Goal: Information Seeking & Learning: Learn about a topic

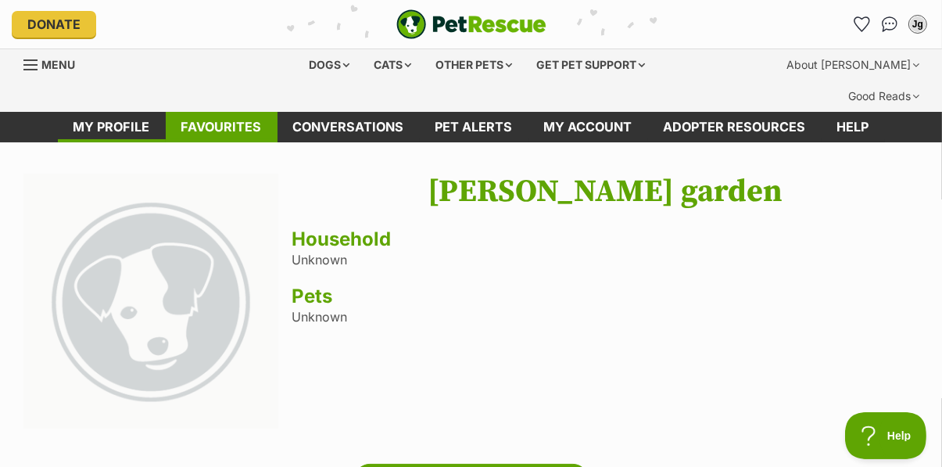
click at [230, 112] on link "Favourites" at bounding box center [222, 127] width 112 height 30
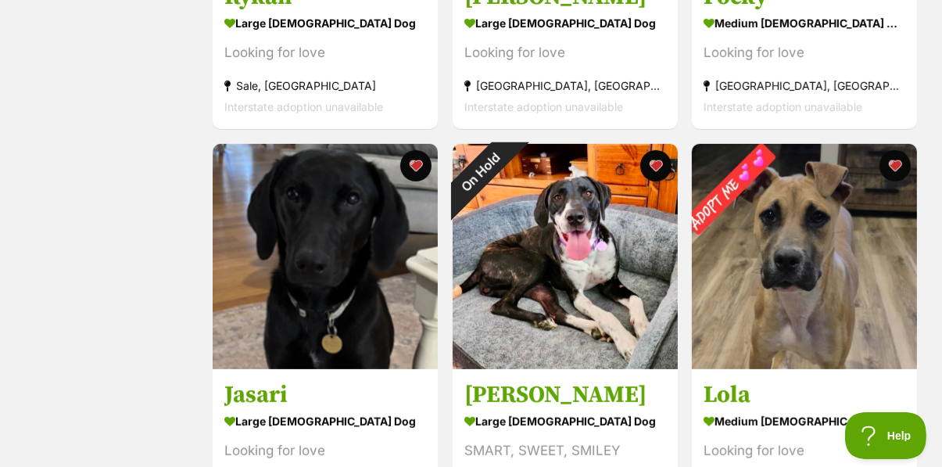
scroll to position [606, 0]
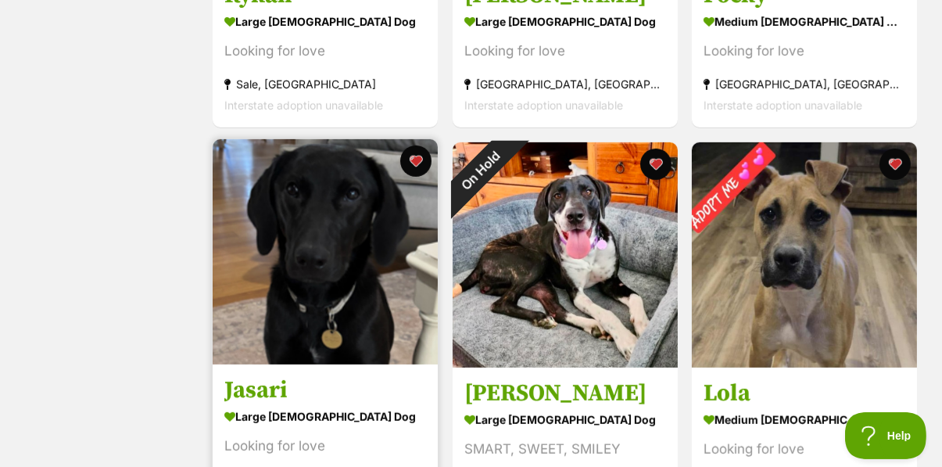
click at [317, 284] on img at bounding box center [325, 251] width 225 height 225
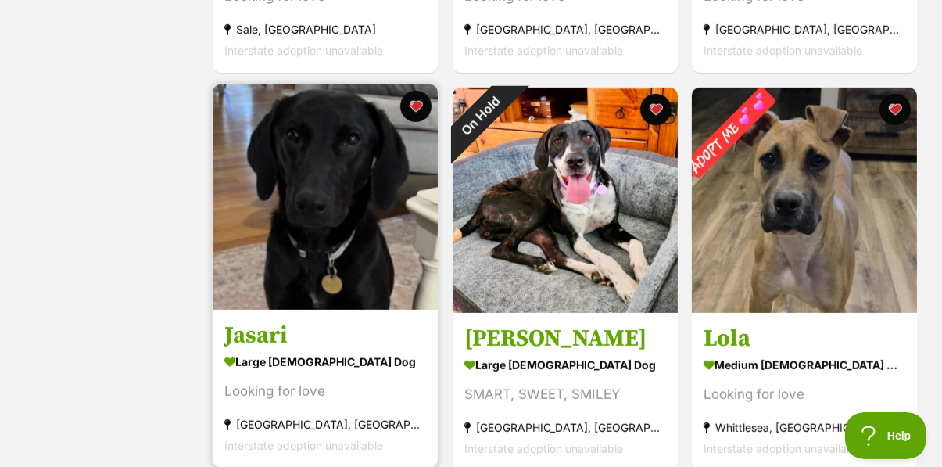
scroll to position [672, 0]
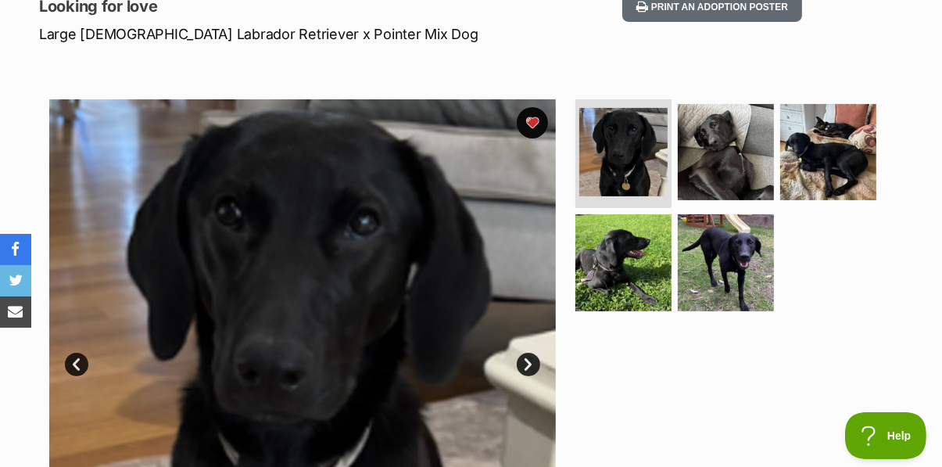
click at [530, 352] on link "Next" at bounding box center [528, 363] width 23 height 23
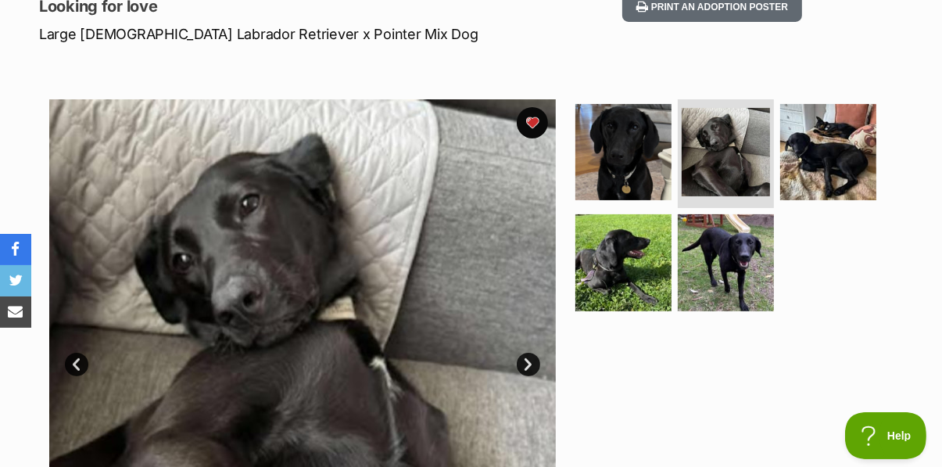
click at [530, 352] on link "Next" at bounding box center [528, 363] width 23 height 23
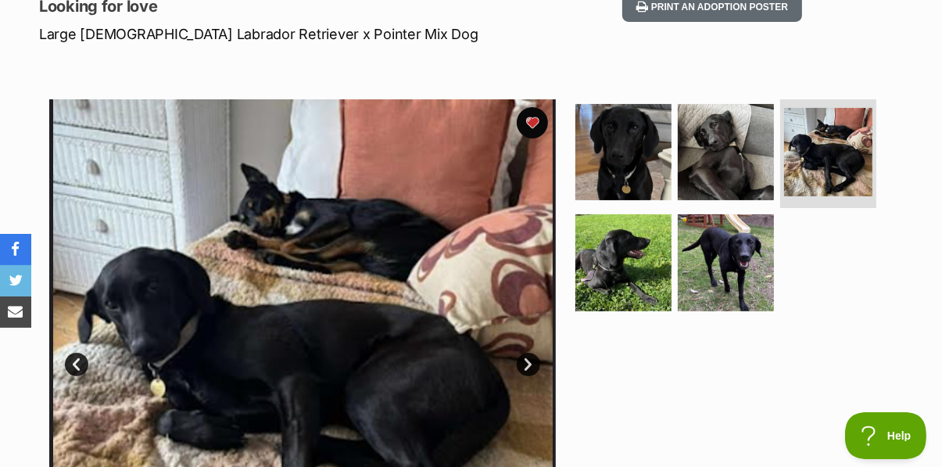
click at [530, 352] on link "Next" at bounding box center [528, 363] width 23 height 23
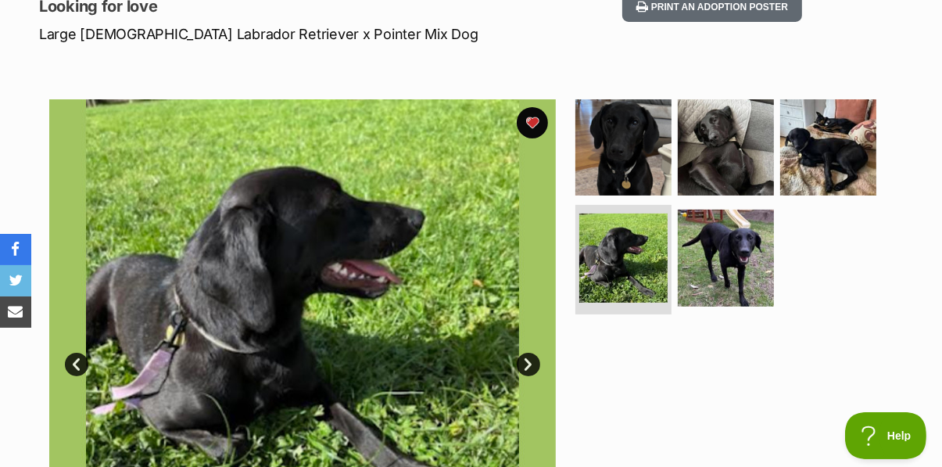
click at [525, 352] on link "Next" at bounding box center [528, 363] width 23 height 23
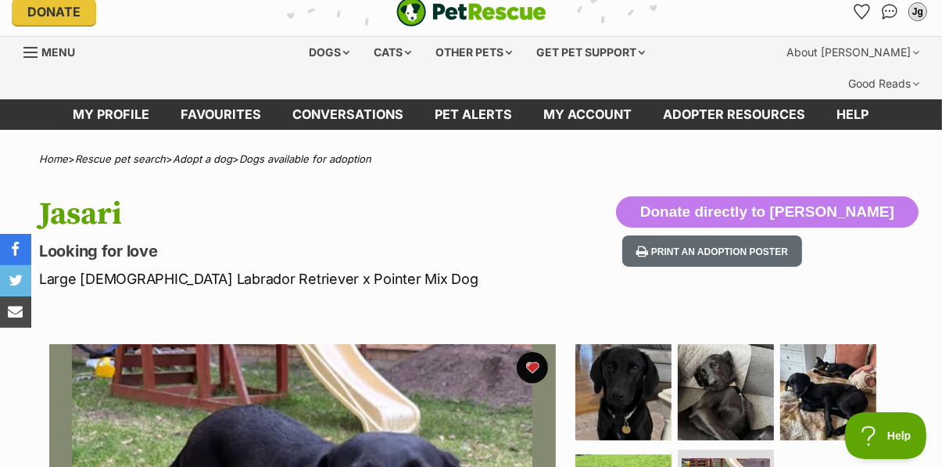
click at [15, 327] on link "share via email" at bounding box center [15, 311] width 31 height 31
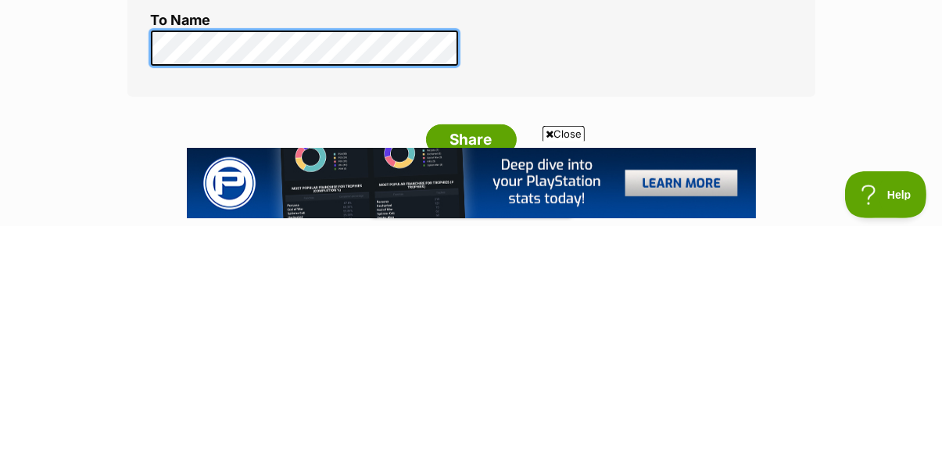
scroll to position [360, 0]
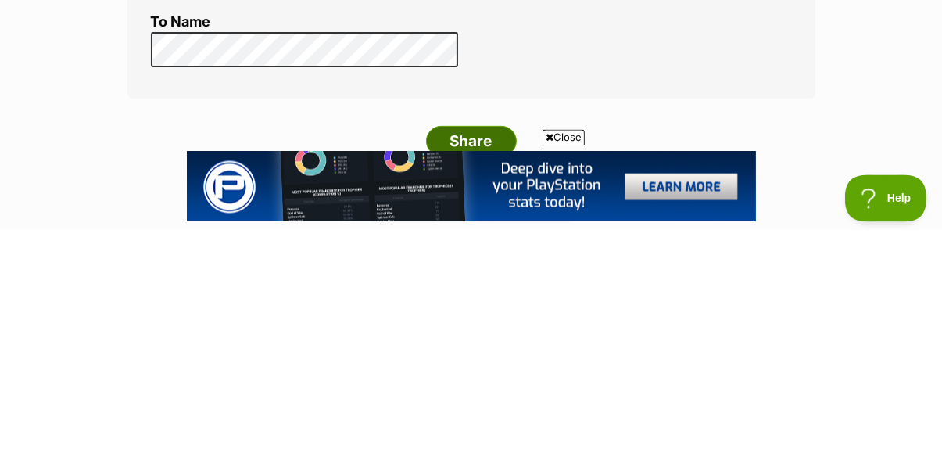
click at [468, 363] on input "Share" at bounding box center [471, 378] width 91 height 31
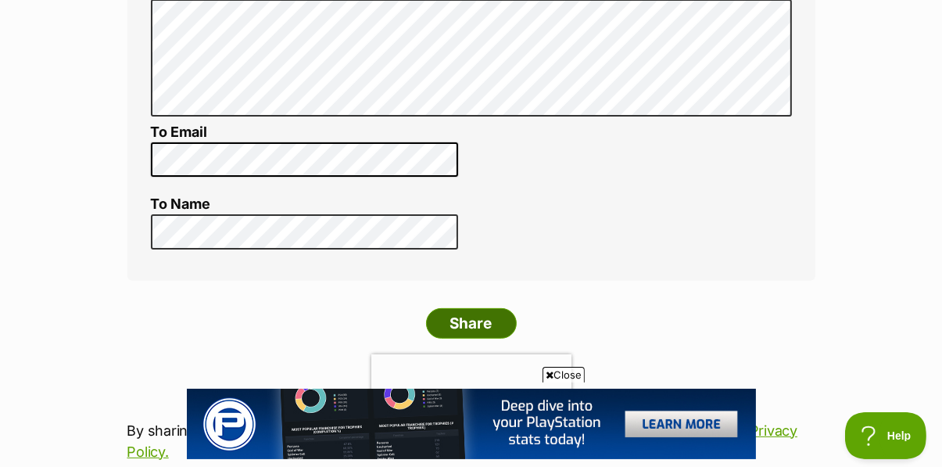
scroll to position [425, 0]
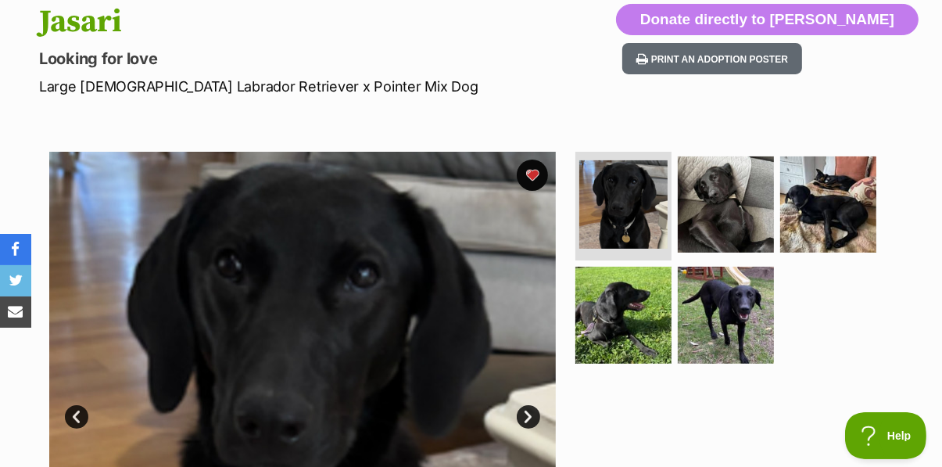
scroll to position [204, 0]
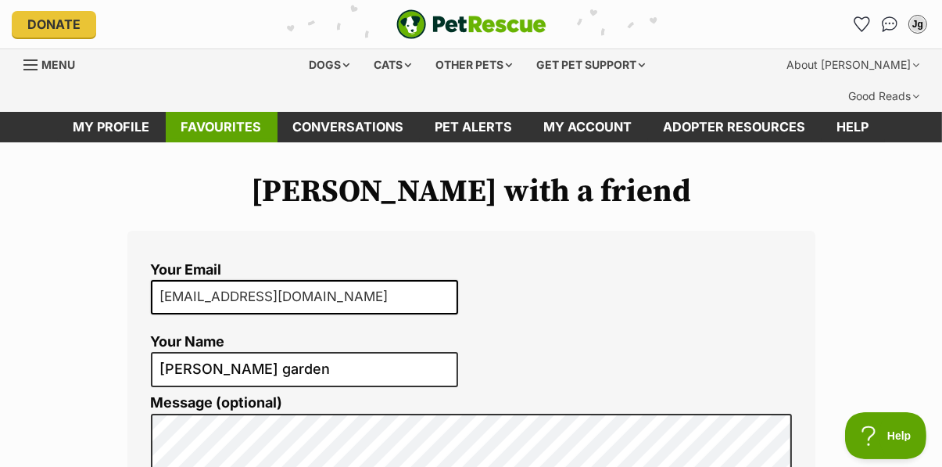
click at [227, 112] on link "Favourites" at bounding box center [222, 127] width 112 height 30
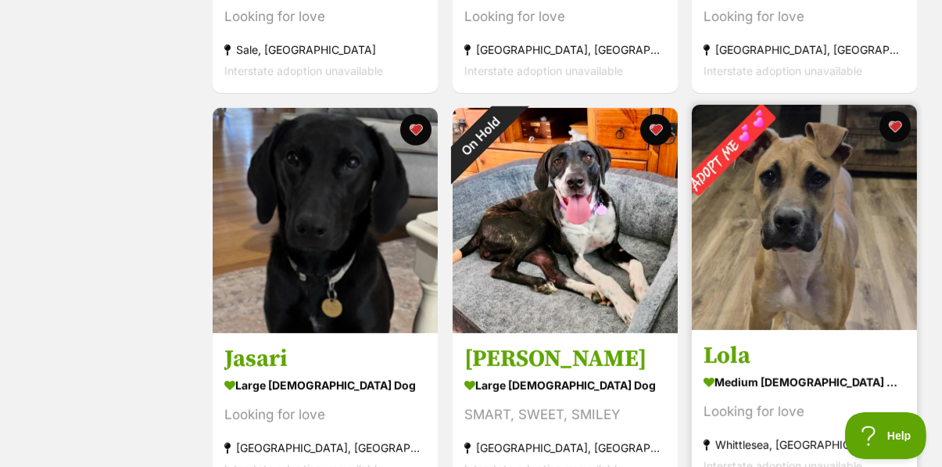
click at [822, 212] on img at bounding box center [804, 217] width 225 height 225
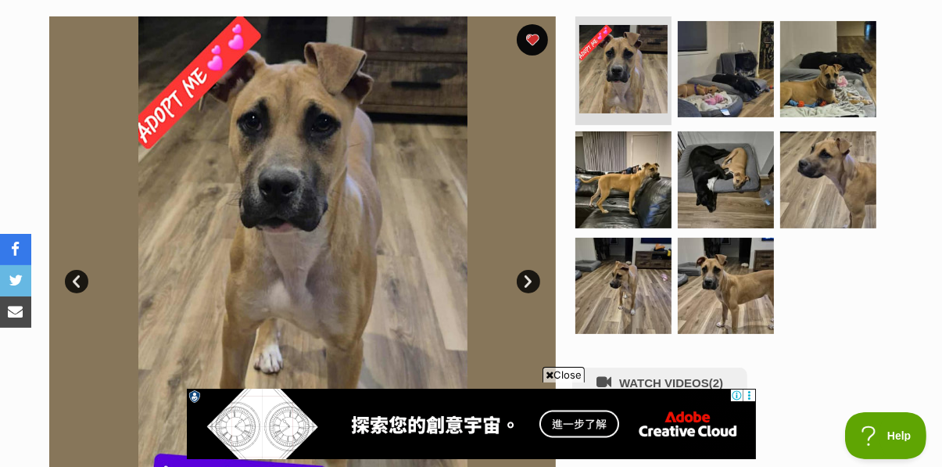
scroll to position [353, 0]
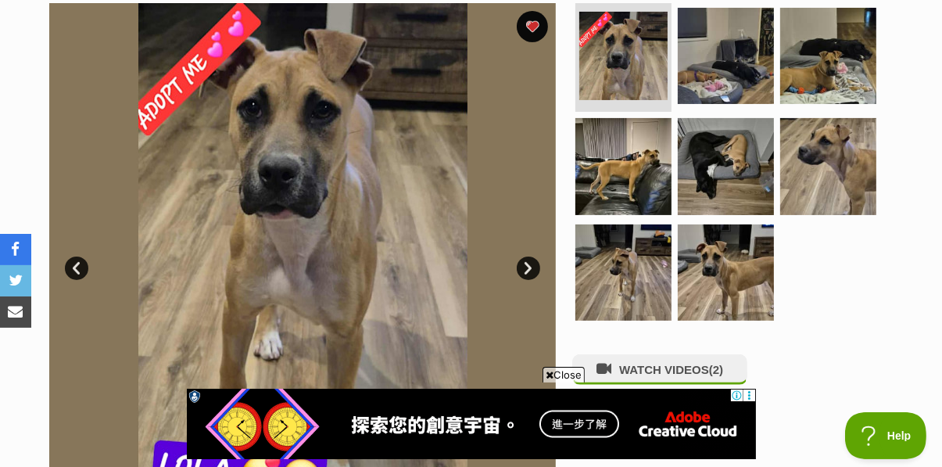
click at [523, 256] on link "Next" at bounding box center [528, 267] width 23 height 23
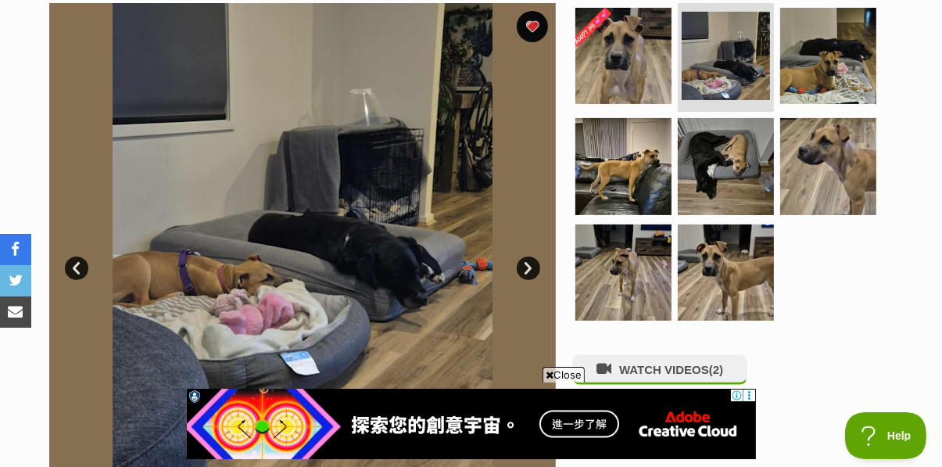
click at [534, 256] on link "Next" at bounding box center [528, 267] width 23 height 23
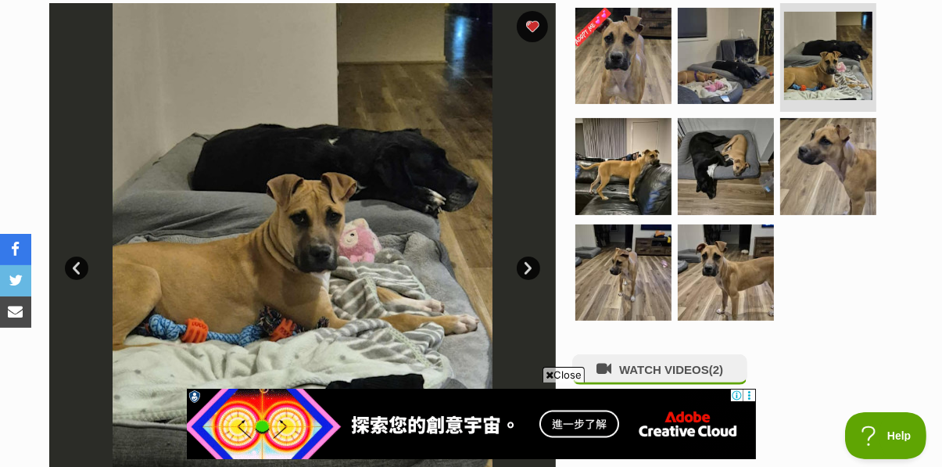
click at [534, 256] on link "Next" at bounding box center [528, 267] width 23 height 23
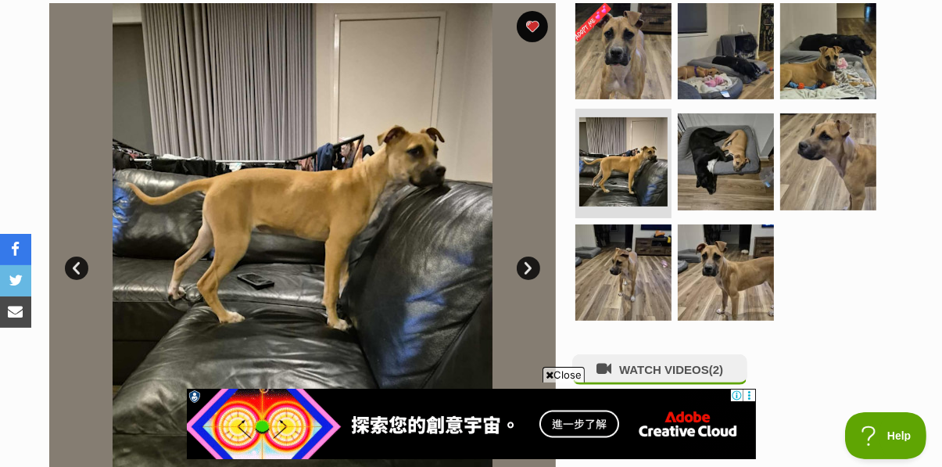
click at [528, 256] on link "Next" at bounding box center [528, 267] width 23 height 23
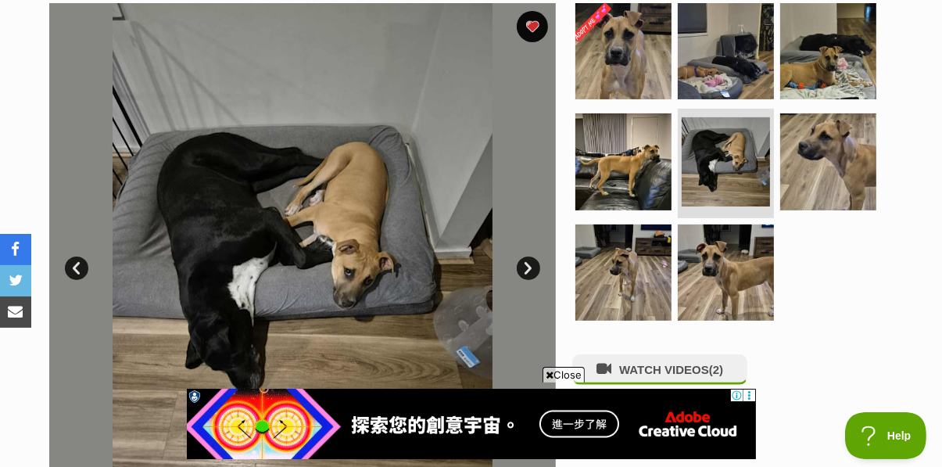
click at [528, 256] on link "Next" at bounding box center [528, 267] width 23 height 23
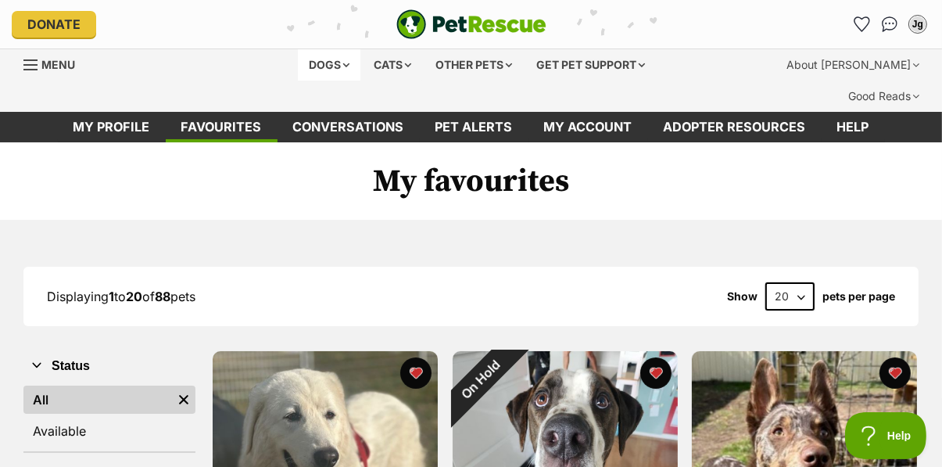
click at [324, 68] on div "Dogs" at bounding box center [329, 64] width 63 height 31
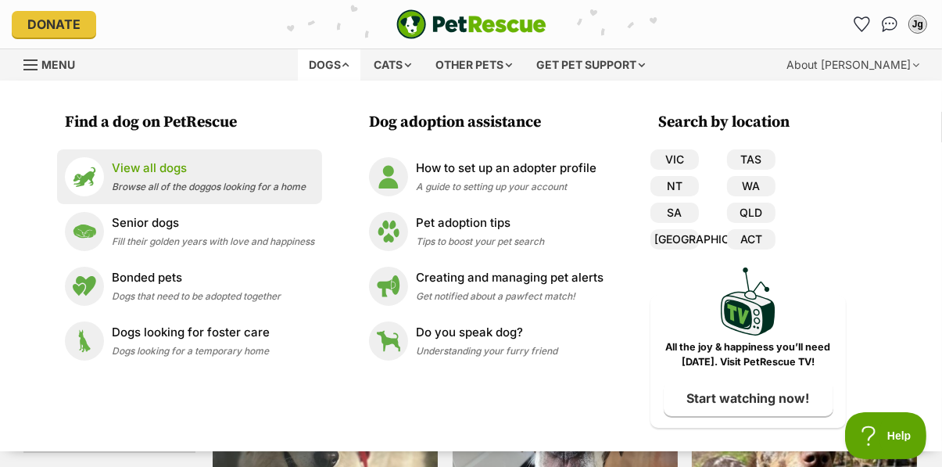
click at [188, 177] on div "View all dogs Browse all of the doggos looking for a home" at bounding box center [209, 176] width 194 height 34
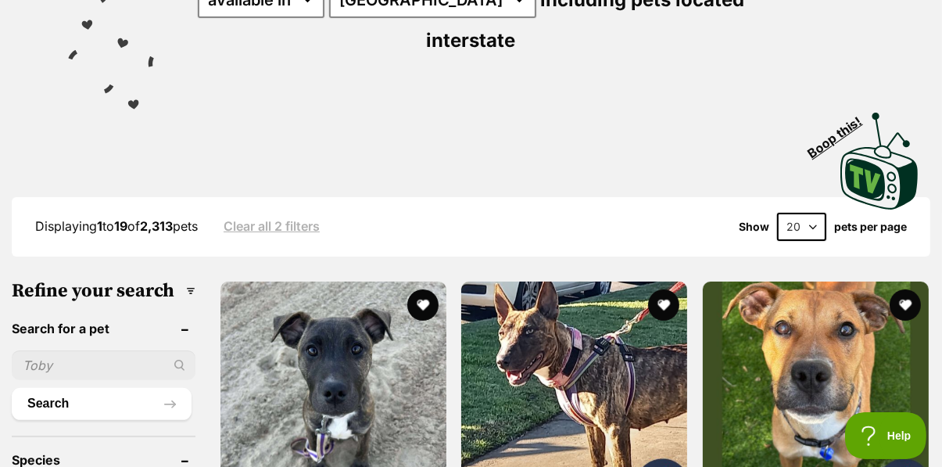
scroll to position [299, 0]
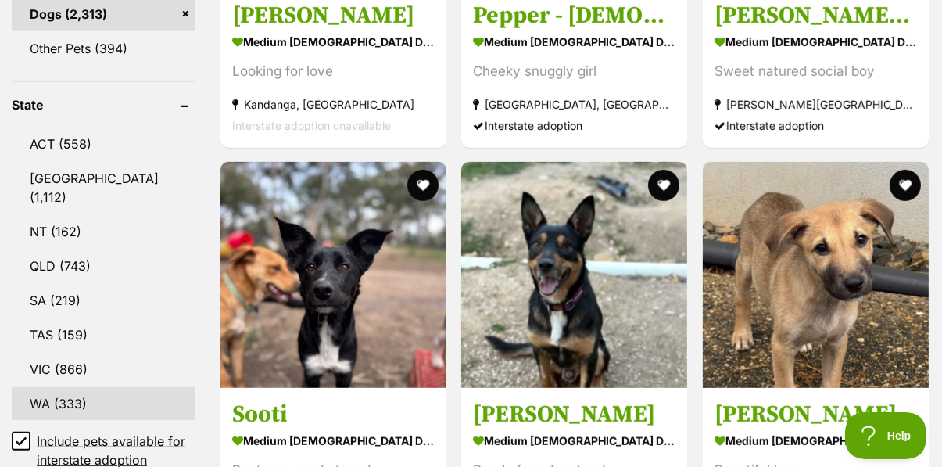
click at [70, 387] on link "WA (333)" at bounding box center [104, 403] width 184 height 33
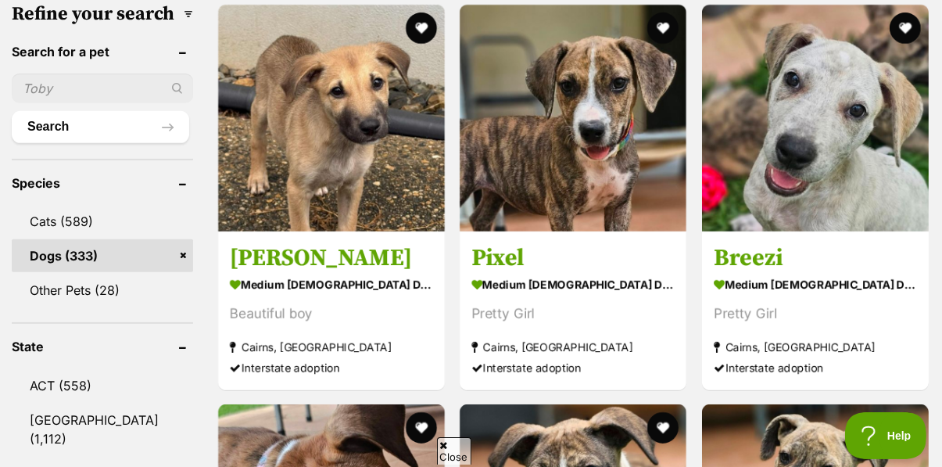
scroll to position [633, 0]
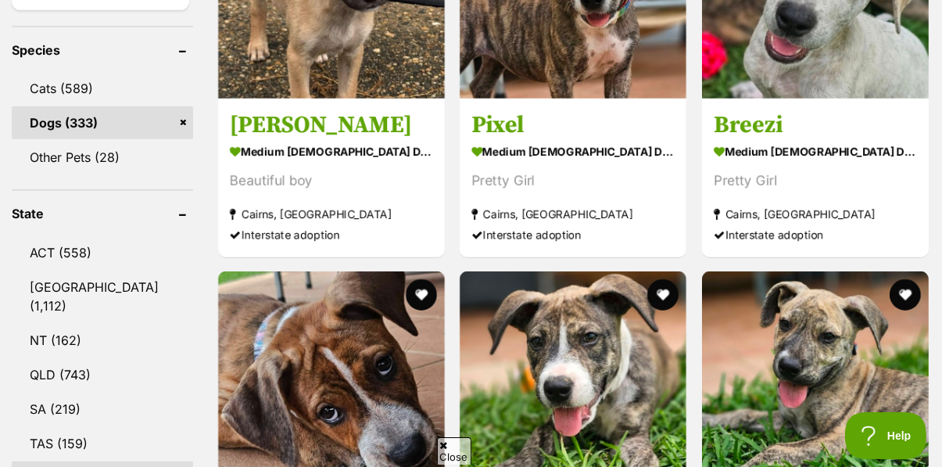
scroll to position [0, 0]
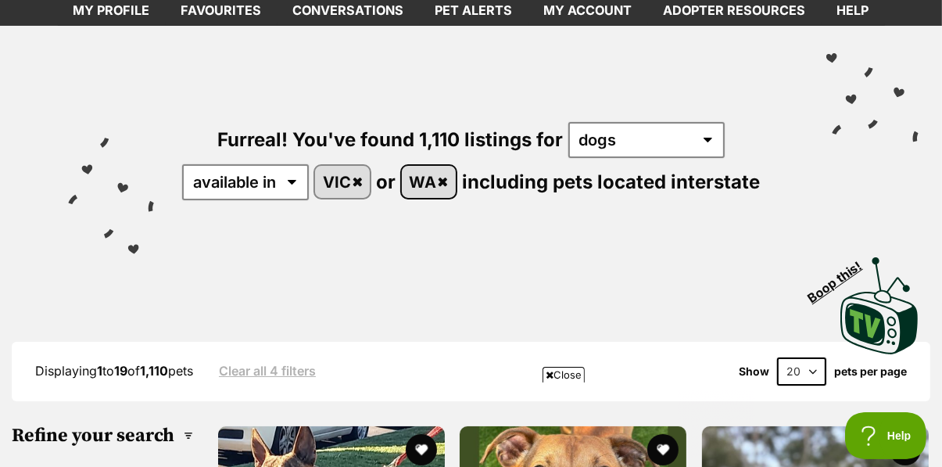
click at [449, 166] on link "WA" at bounding box center [429, 182] width 54 height 32
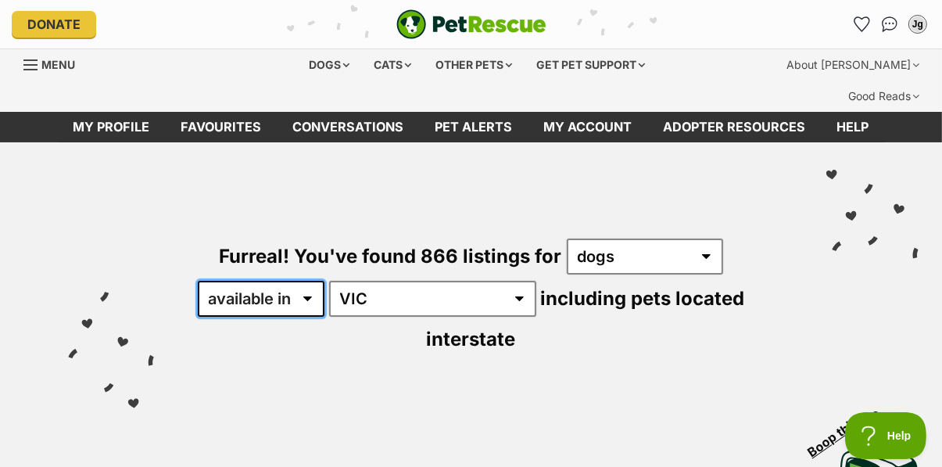
click at [306, 281] on select "available in located in" at bounding box center [261, 299] width 127 height 36
select select "disabled"
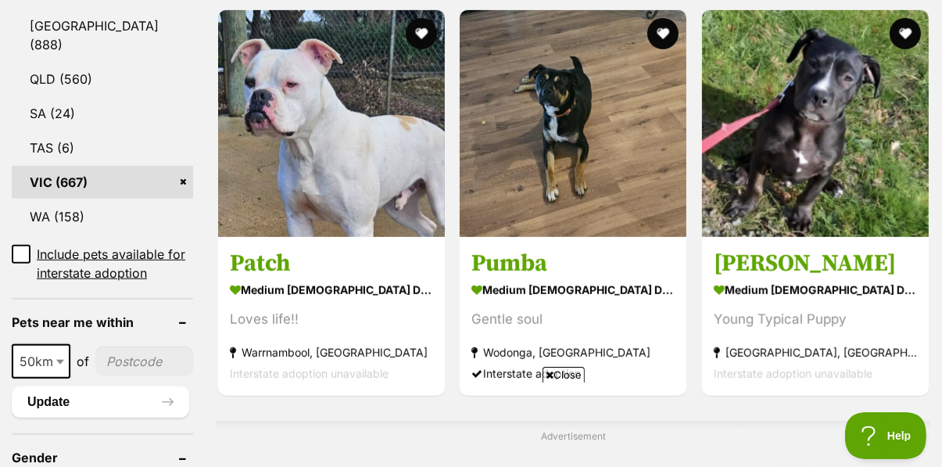
click at [50, 350] on span "50km" at bounding box center [40, 361] width 55 height 22
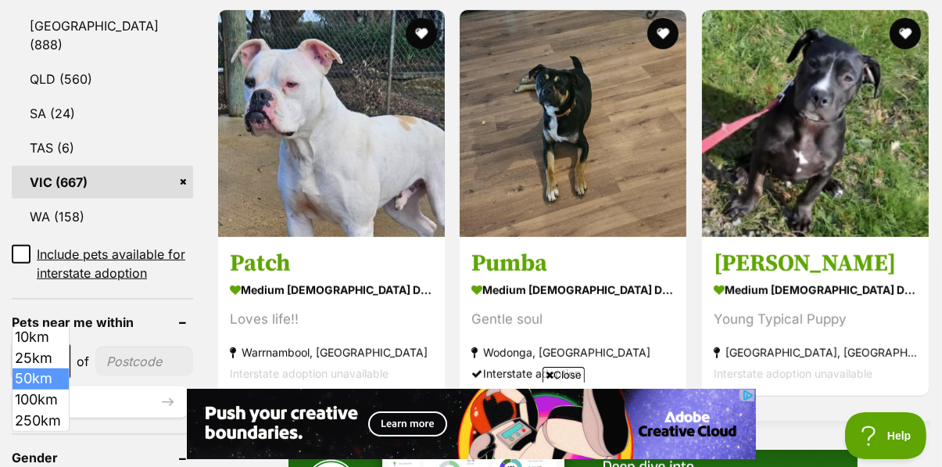
select select "100"
click at [161, 346] on input"] "postcode" at bounding box center [147, 361] width 92 height 30
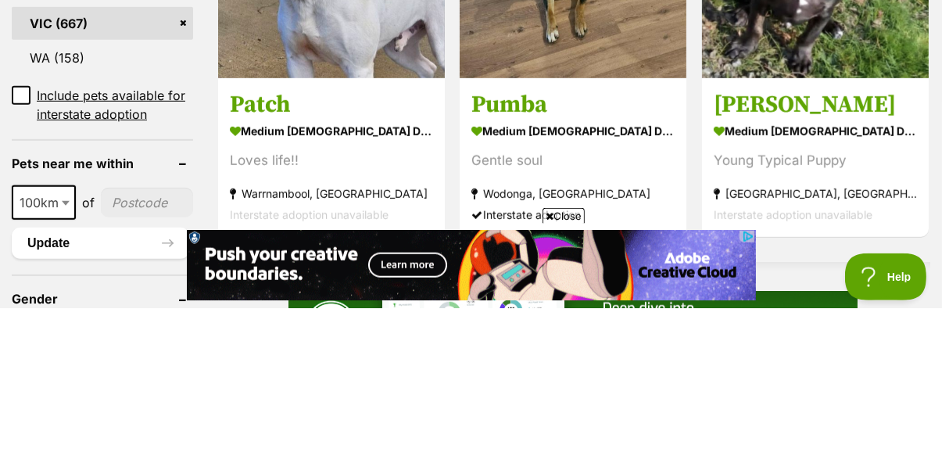
scroll to position [932, 0]
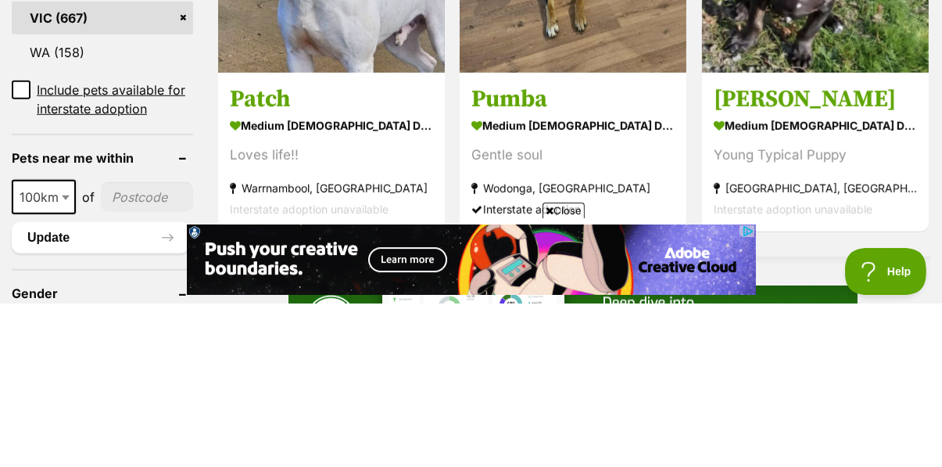
click at [148, 346] on input"] "postcode" at bounding box center [147, 361] width 92 height 30
type input"] "3844"
click at [107, 386] on button "Update" at bounding box center [100, 401] width 177 height 31
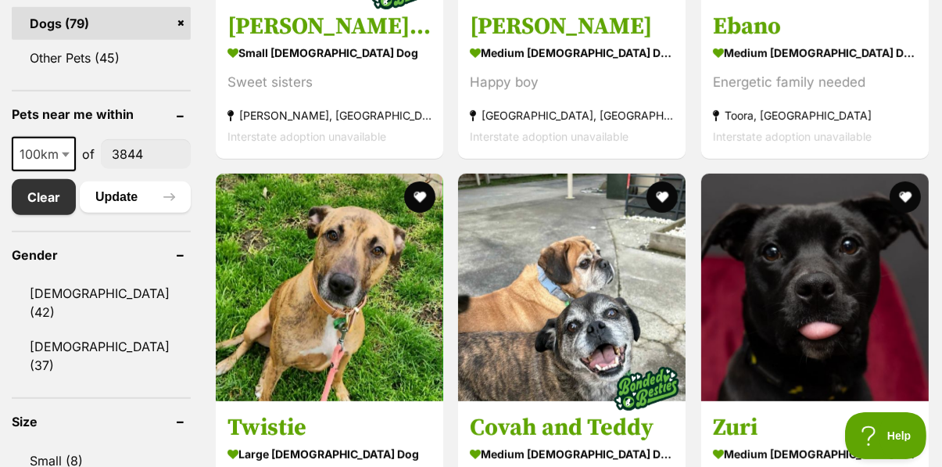
scroll to position [774, 0]
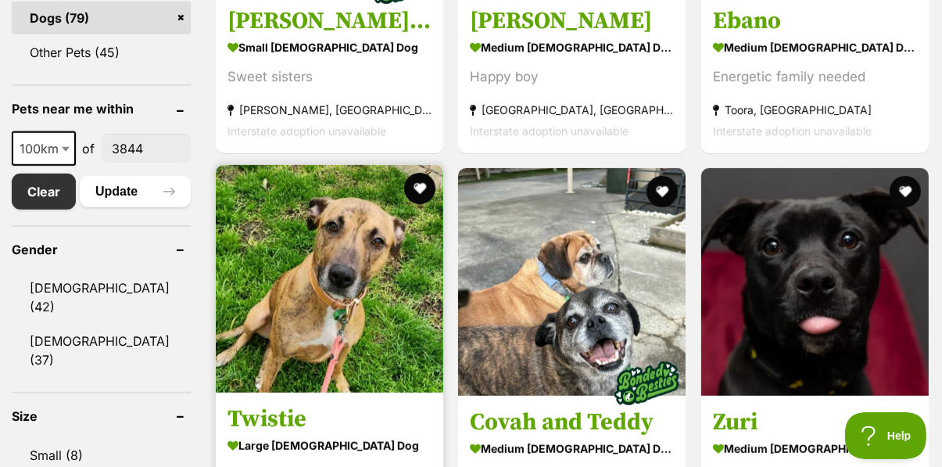
click at [374, 297] on img at bounding box center [329, 278] width 227 height 227
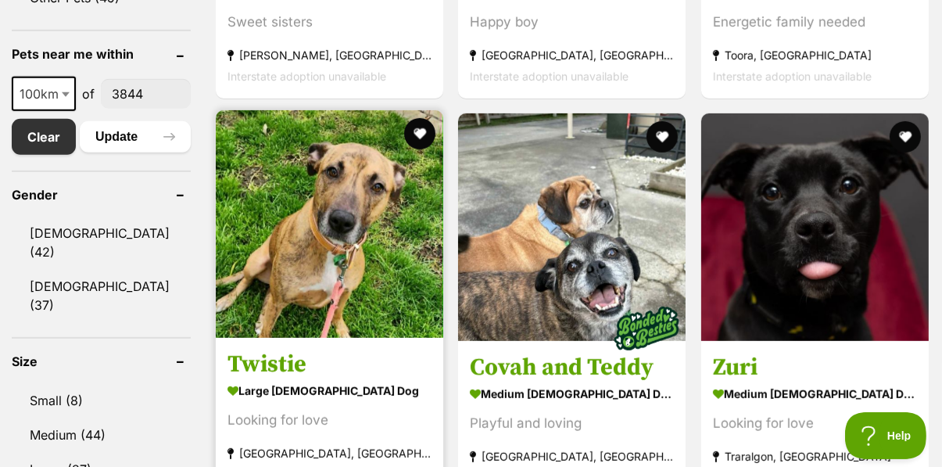
scroll to position [840, 0]
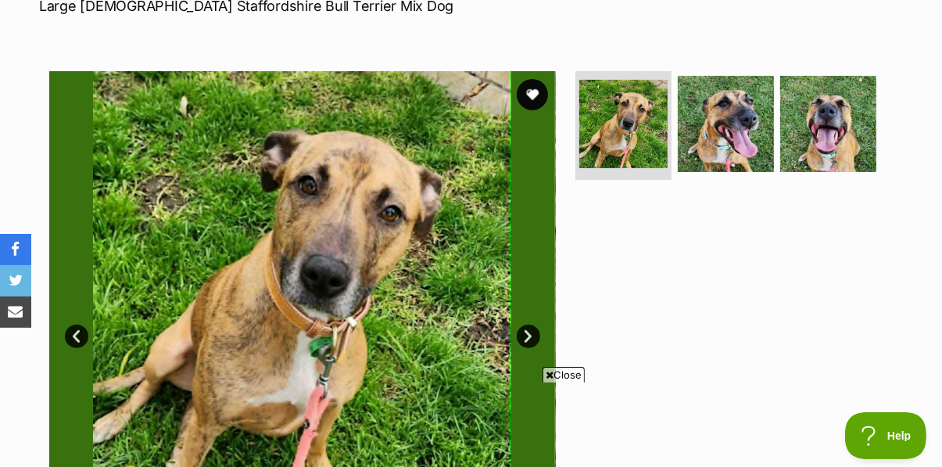
click at [531, 324] on link "Next" at bounding box center [528, 335] width 23 height 23
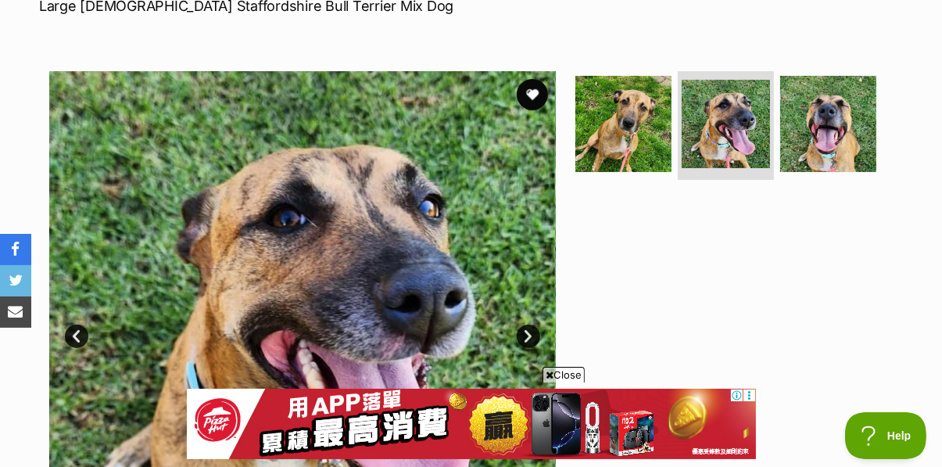
click at [538, 324] on link "Next" at bounding box center [528, 335] width 23 height 23
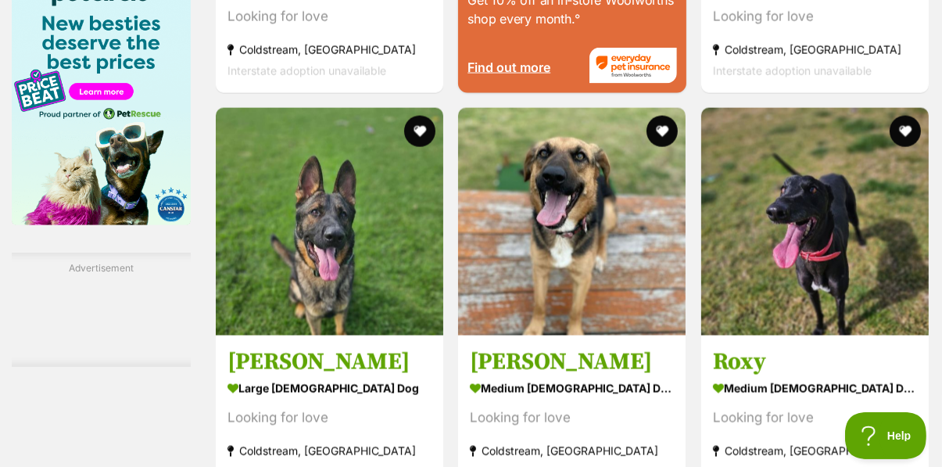
scroll to position [2188, 0]
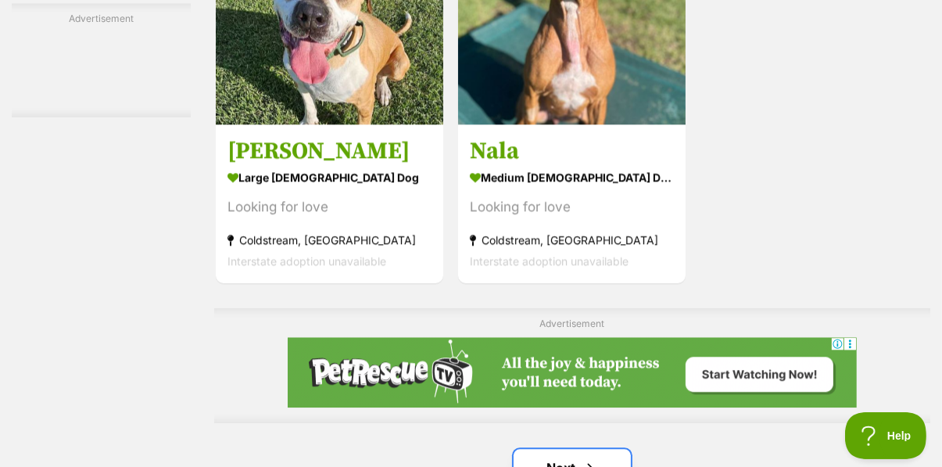
click at [550, 449] on link "Next" at bounding box center [571, 468] width 117 height 38
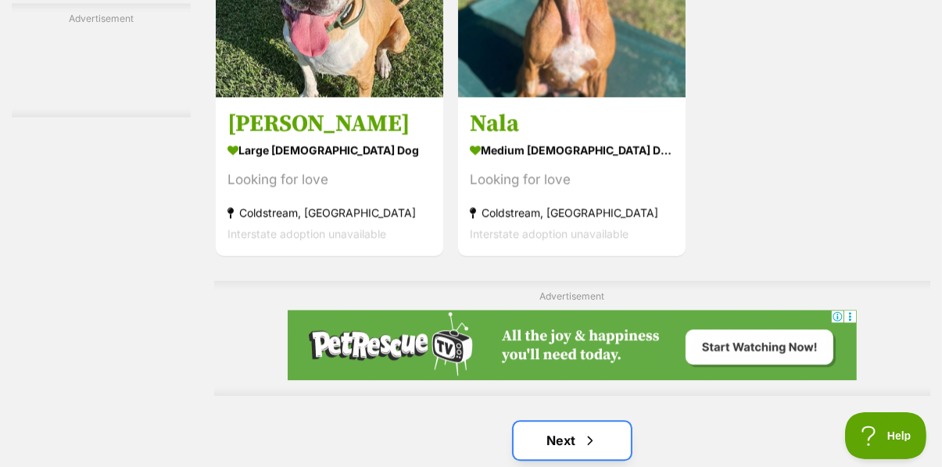
scroll to position [3411, 0]
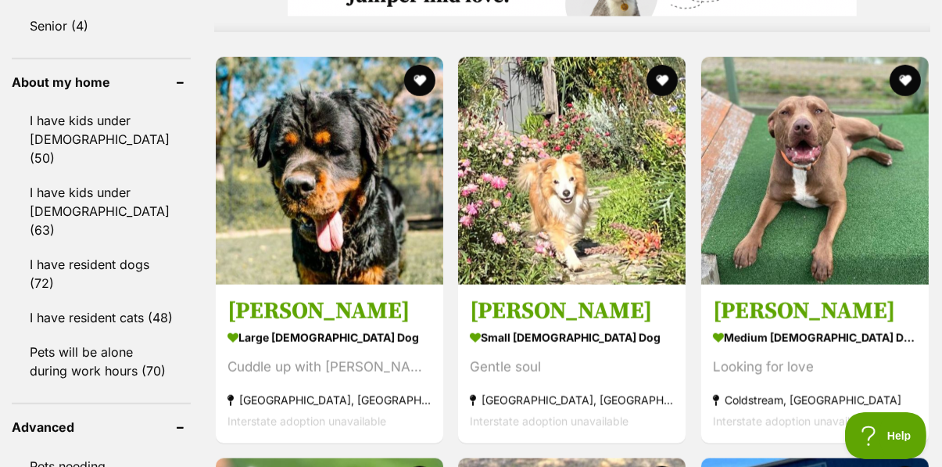
scroll to position [1436, 0]
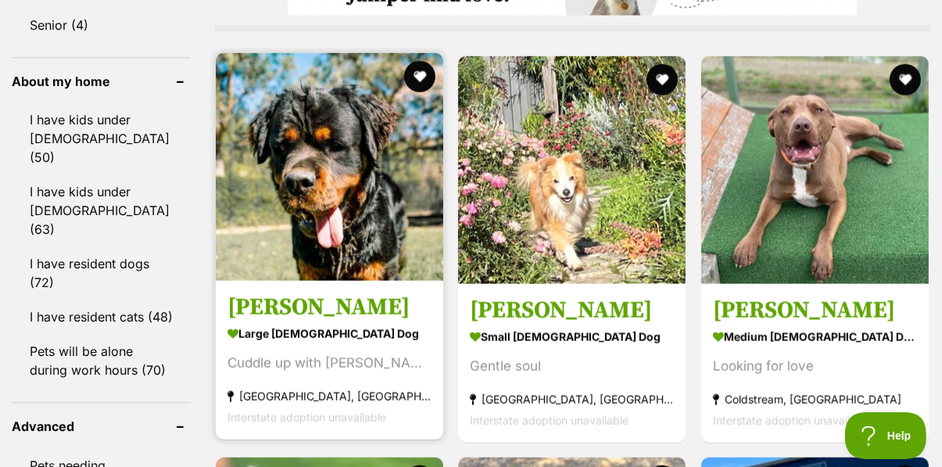
click at [357, 175] on img at bounding box center [329, 166] width 227 height 227
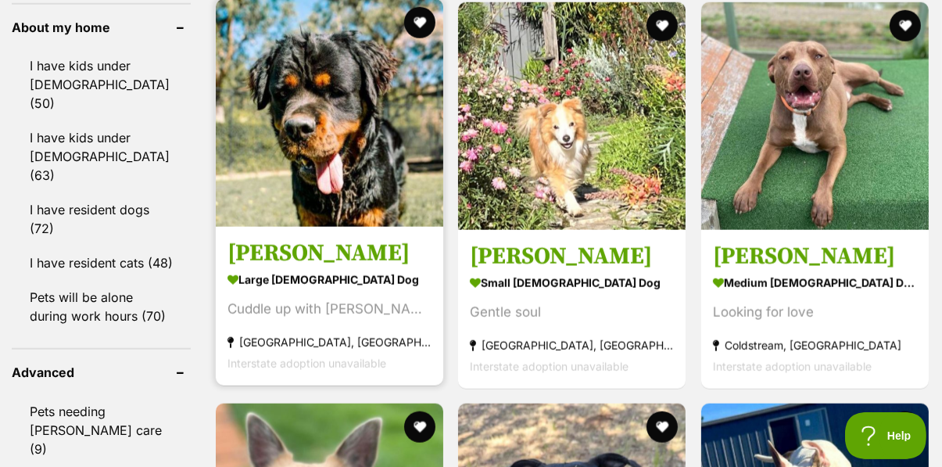
scroll to position [1502, 0]
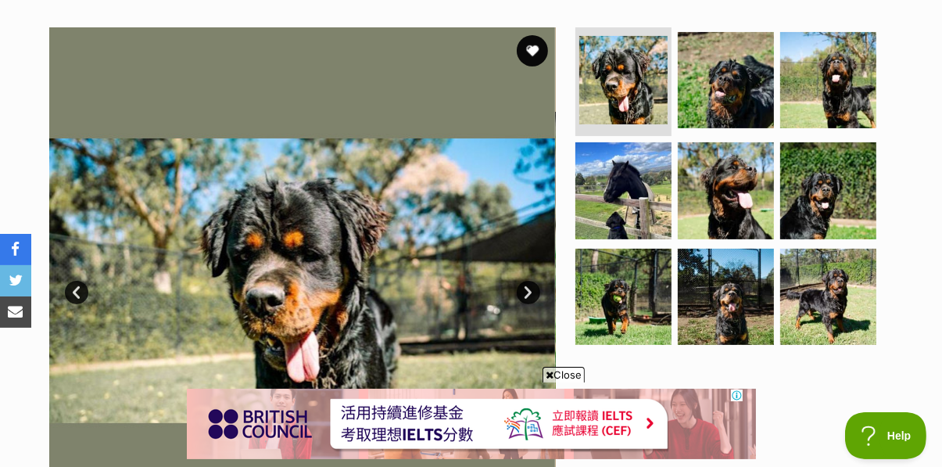
click at [536, 281] on link "Next" at bounding box center [528, 292] width 23 height 23
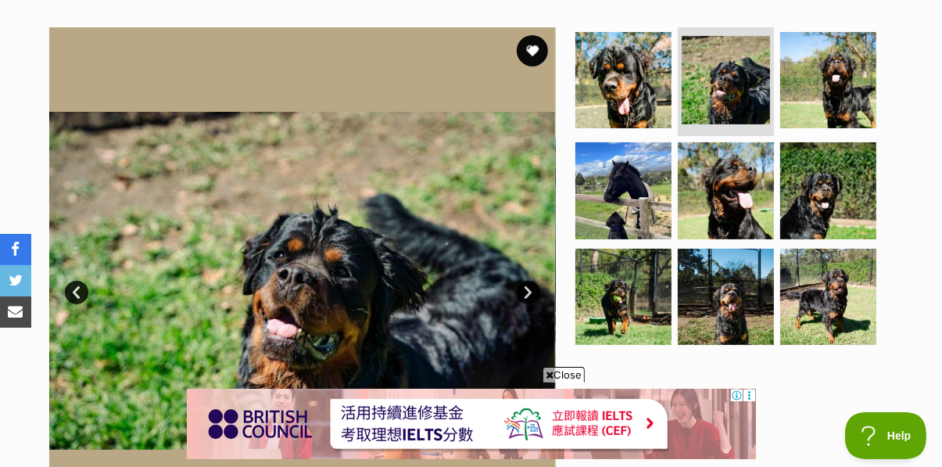
click at [533, 281] on link "Next" at bounding box center [528, 292] width 23 height 23
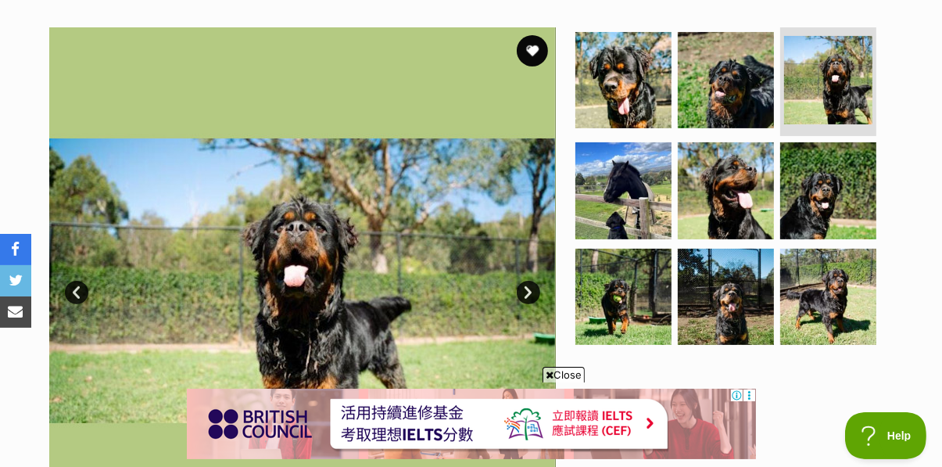
click at [536, 281] on link "Next" at bounding box center [528, 292] width 23 height 23
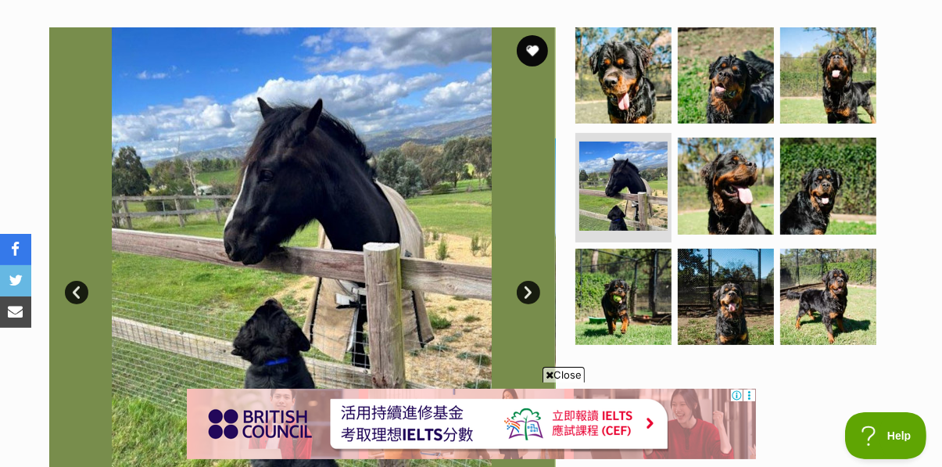
click at [536, 281] on link "Next" at bounding box center [528, 292] width 23 height 23
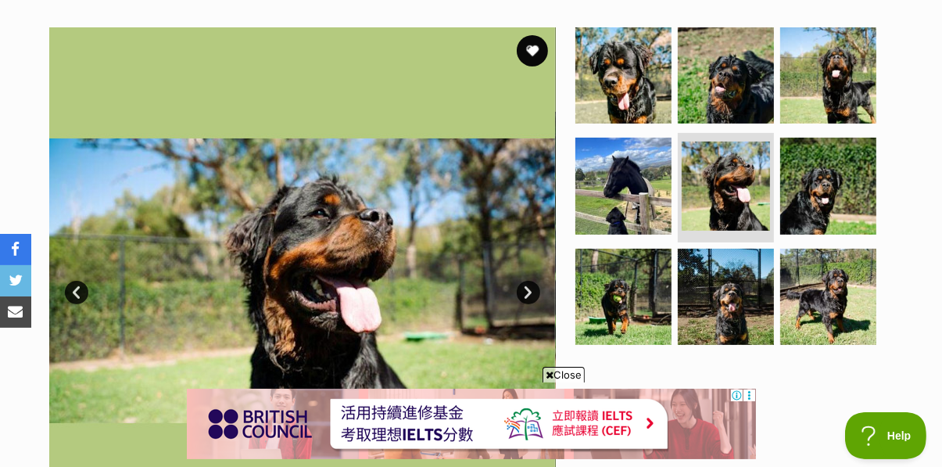
click at [536, 281] on link "Next" at bounding box center [528, 292] width 23 height 23
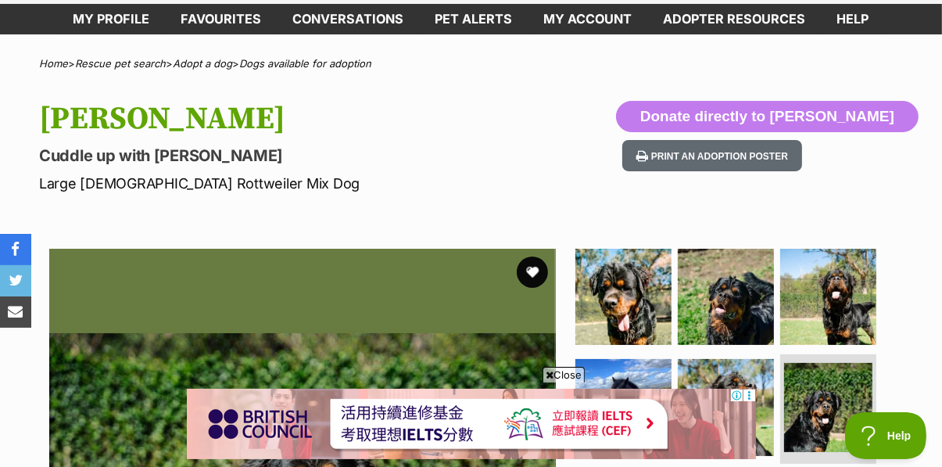
scroll to position [98, 0]
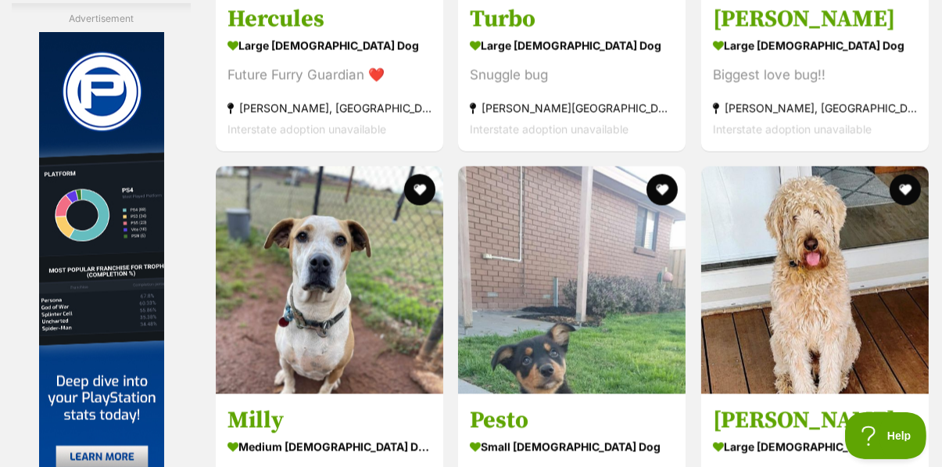
scroll to position [2676, 0]
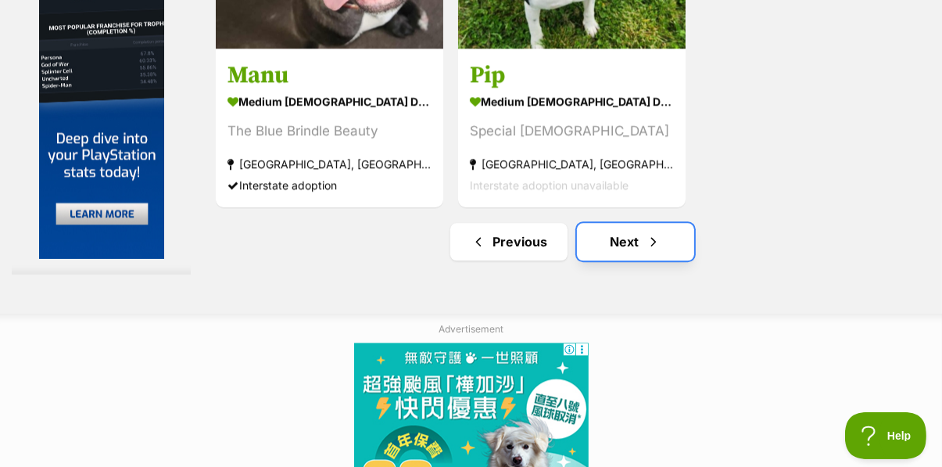
click at [633, 223] on link "Next" at bounding box center [635, 242] width 117 height 38
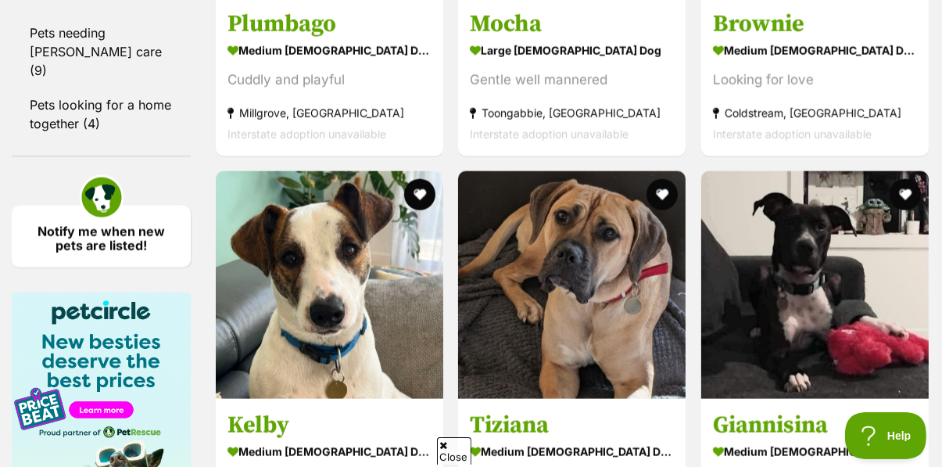
scroll to position [1891, 0]
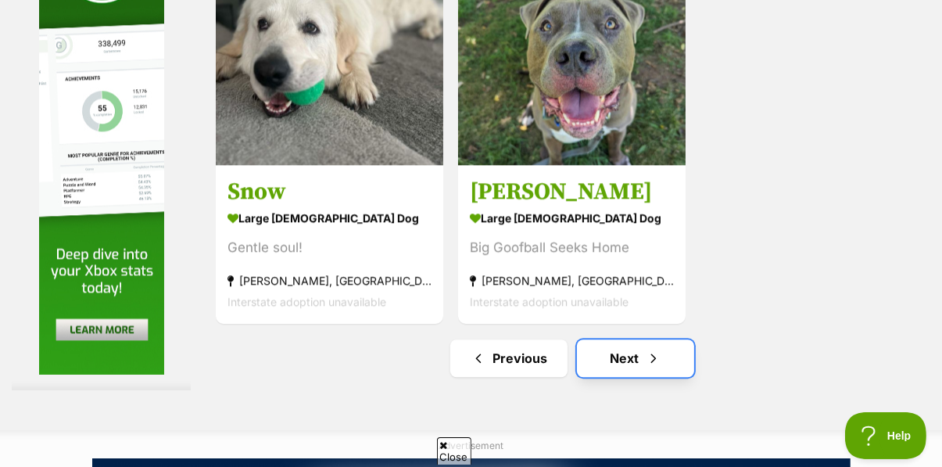
click at [632, 339] on link "Next" at bounding box center [635, 358] width 117 height 38
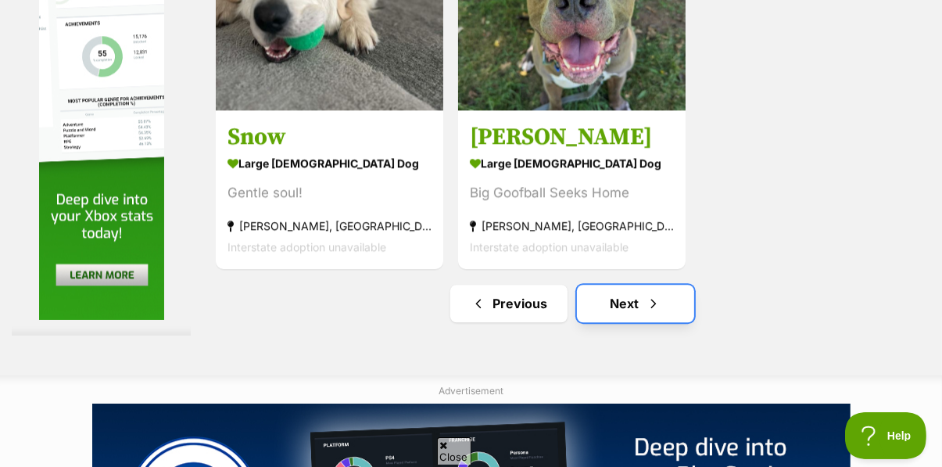
scroll to position [3666, 0]
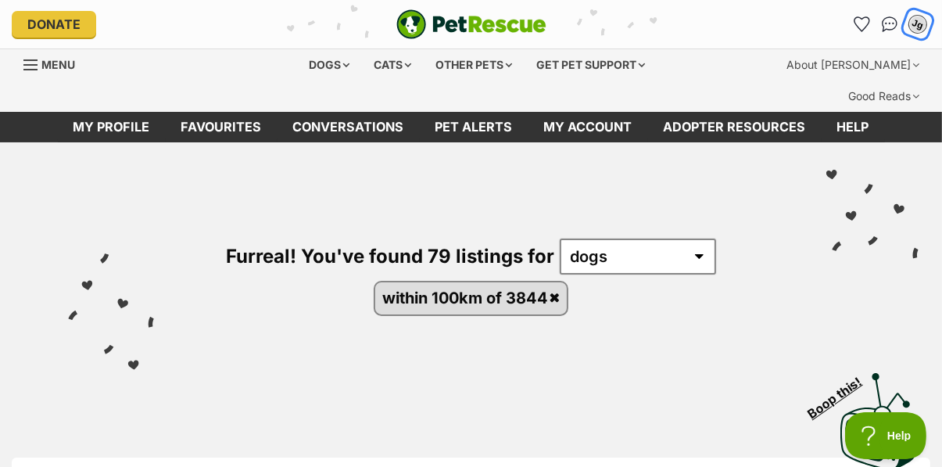
click at [923, 31] on button "Jg" at bounding box center [918, 24] width 32 height 32
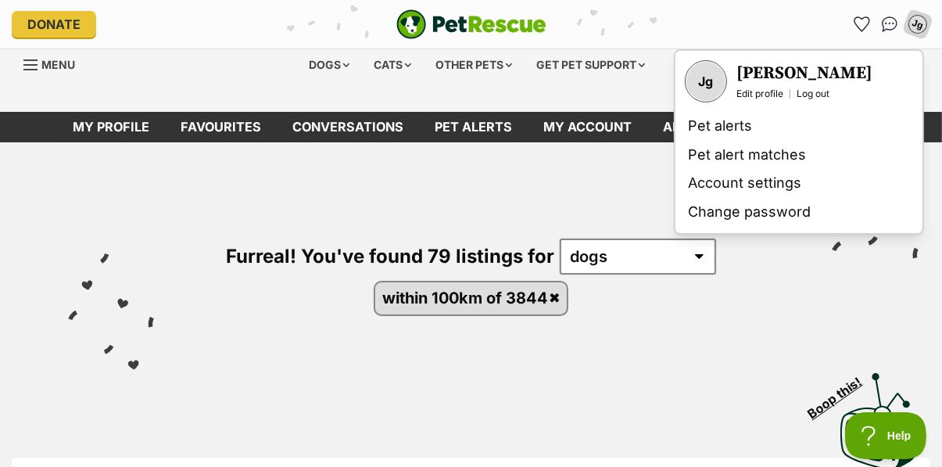
click at [665, 313] on div "Furreal! You've found 79 listings for any type of pet cats dogs other pets with…" at bounding box center [470, 250] width 895 height 216
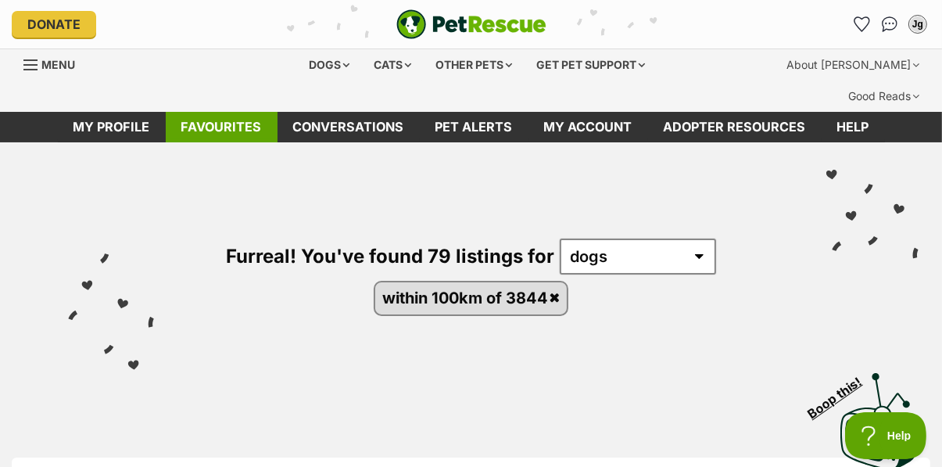
click at [216, 112] on link "Favourites" at bounding box center [222, 127] width 112 height 30
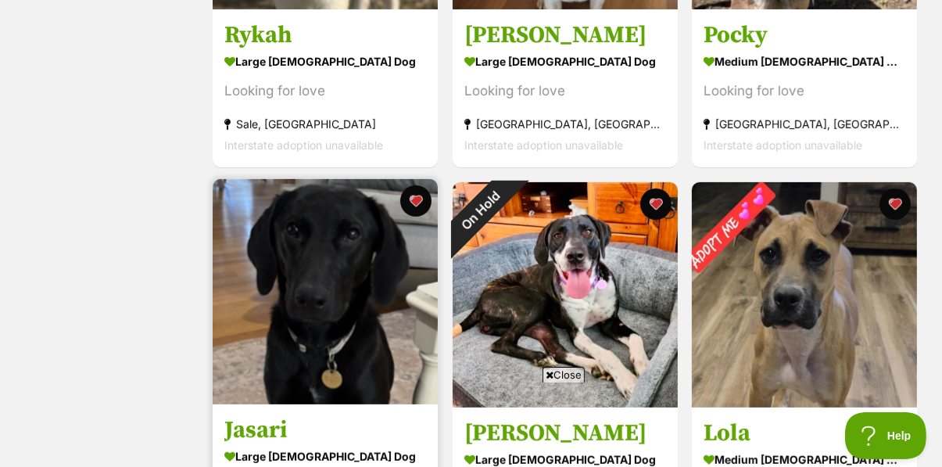
click at [299, 305] on img at bounding box center [325, 291] width 225 height 225
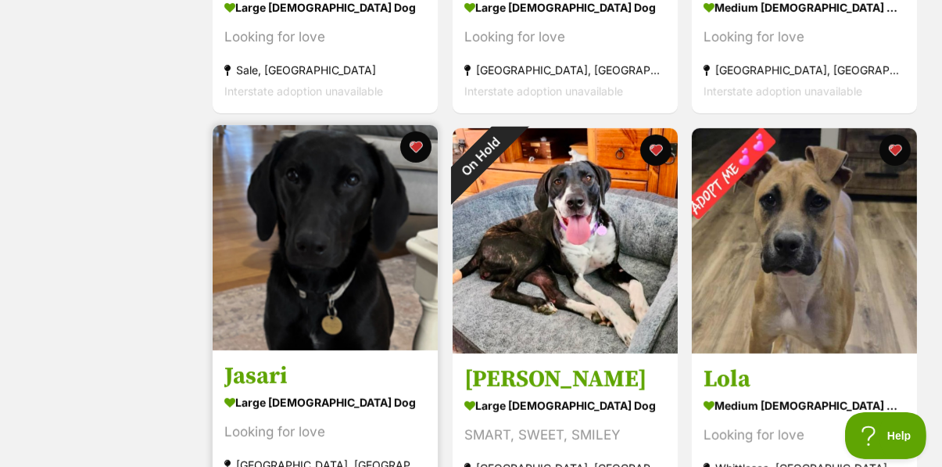
scroll to position [632, 0]
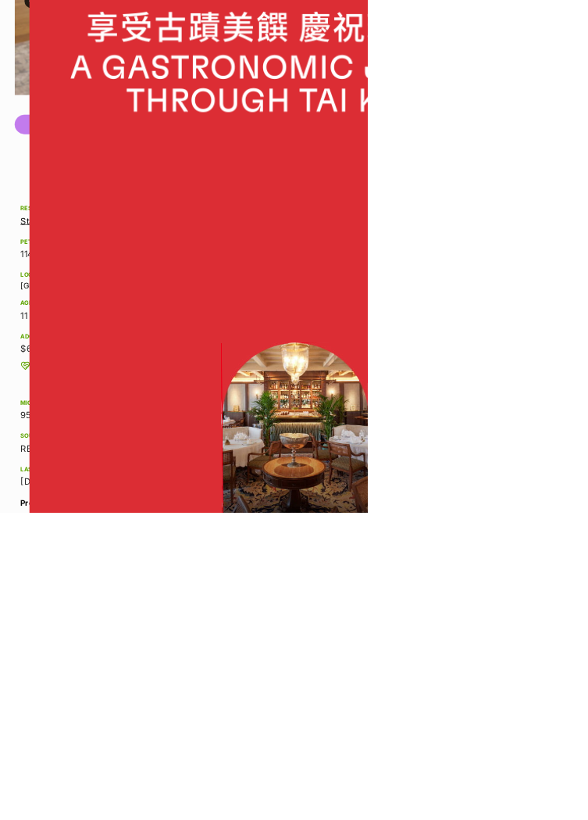
click at [927, 466] on div at bounding box center [477, 708] width 942 height 1416
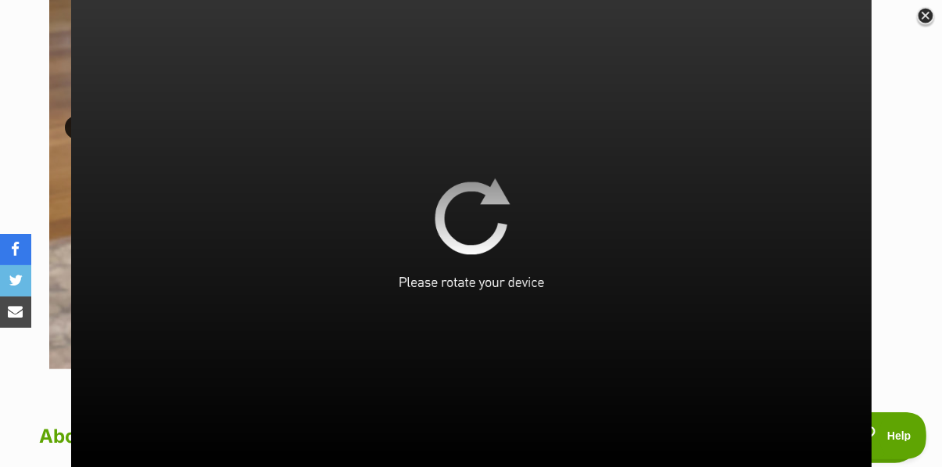
click at [925, 245] on div at bounding box center [471, 233] width 942 height 306
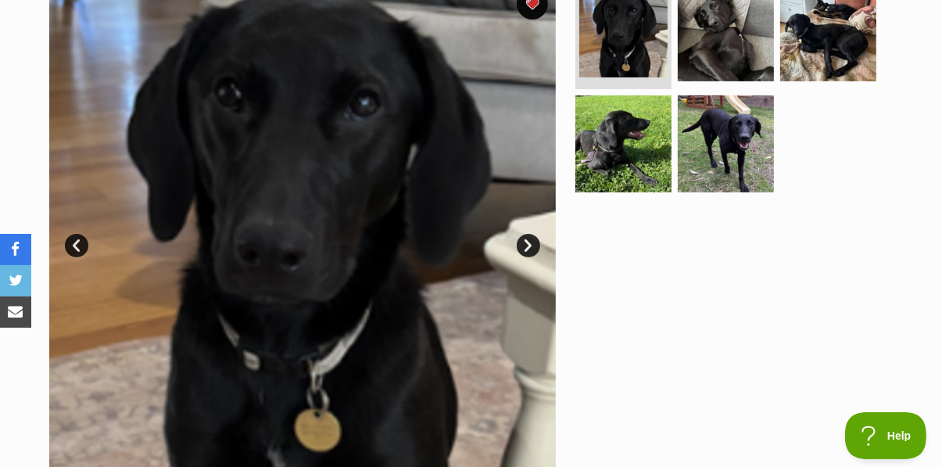
scroll to position [374, 0]
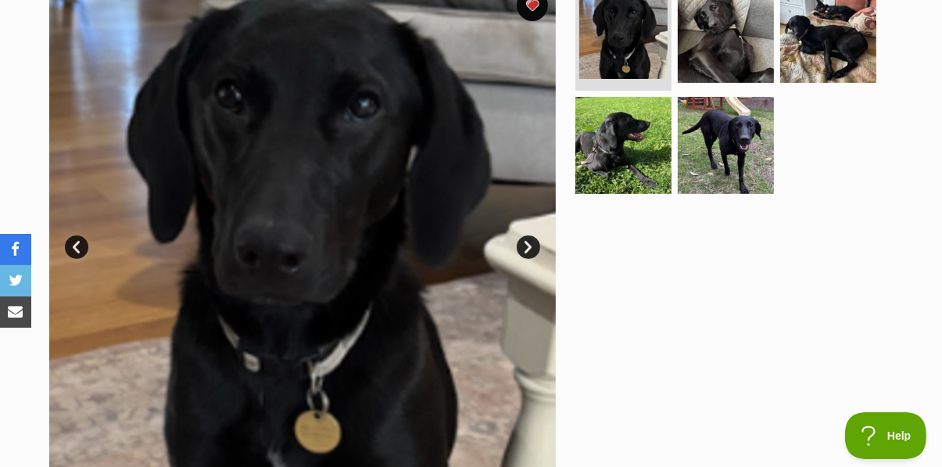
click at [534, 235] on link "Next" at bounding box center [528, 246] width 23 height 23
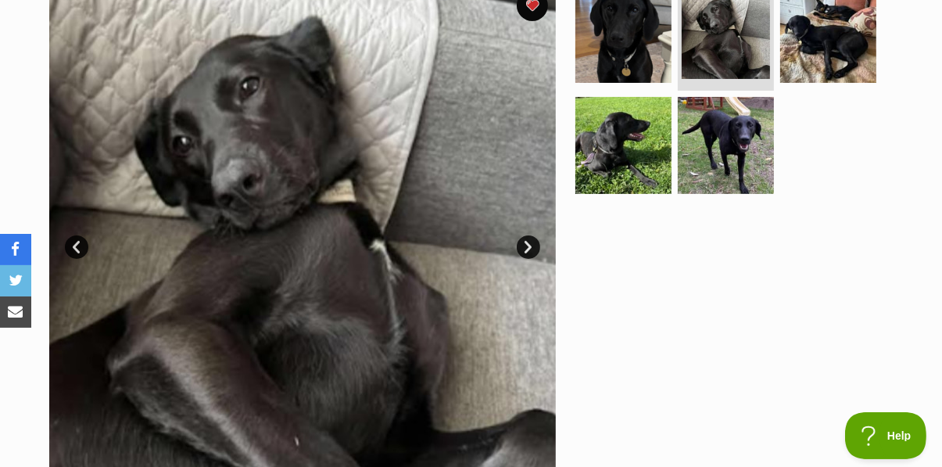
click at [519, 235] on link "Next" at bounding box center [528, 246] width 23 height 23
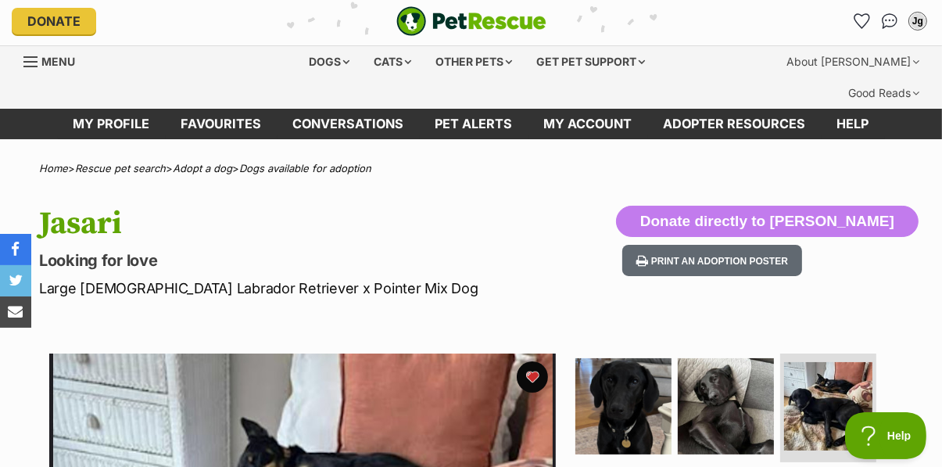
scroll to position [0, 0]
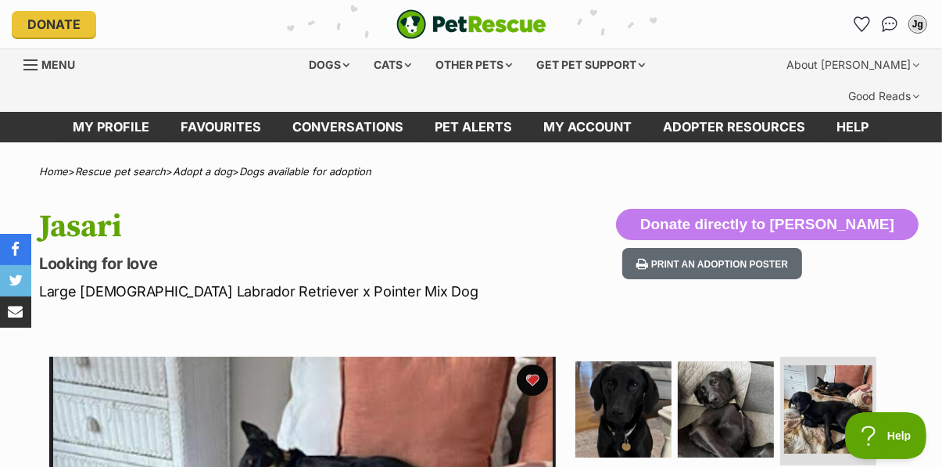
click at [19, 321] on link "share via email" at bounding box center [15, 311] width 31 height 31
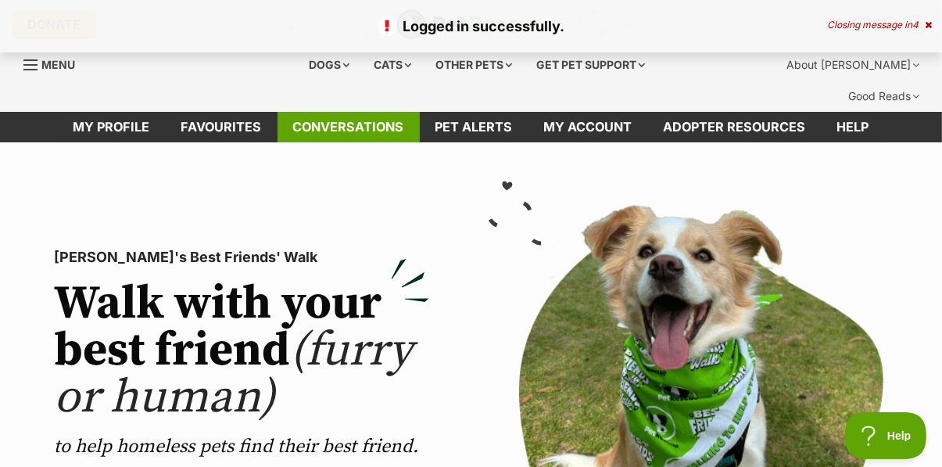
click at [361, 112] on link "Conversations" at bounding box center [348, 127] width 142 height 30
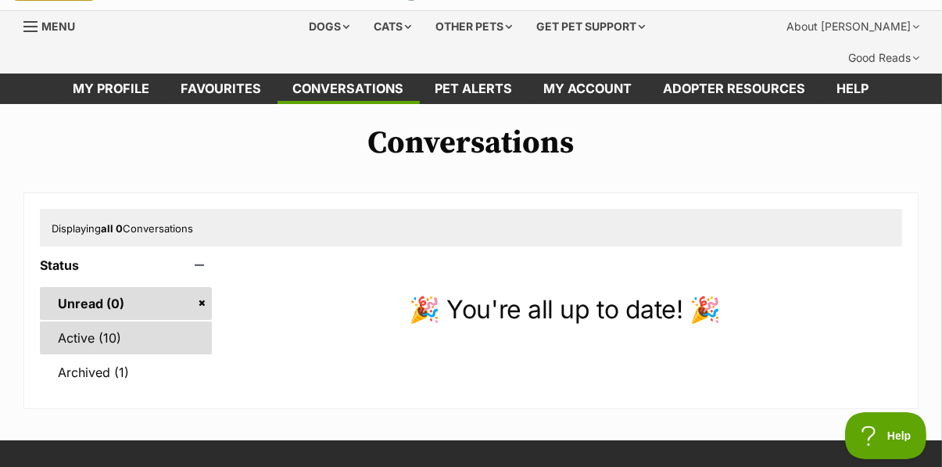
click at [83, 321] on link "Active (10)" at bounding box center [126, 337] width 172 height 33
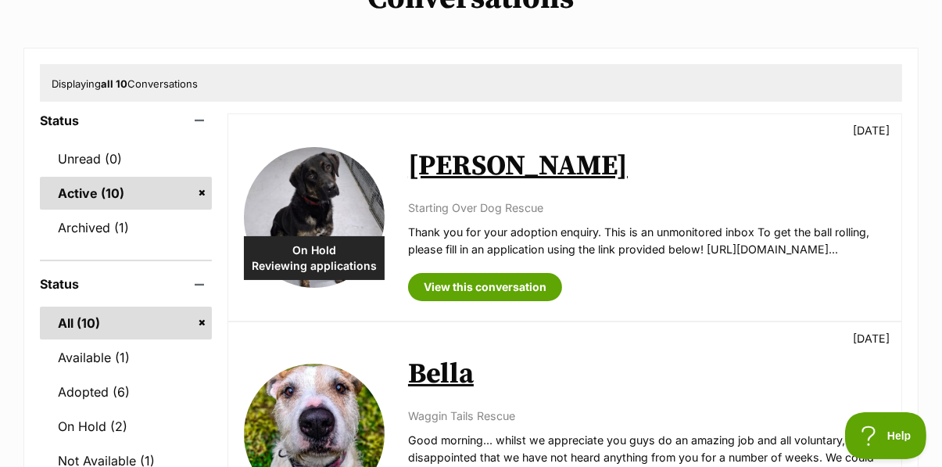
scroll to position [185, 0]
